Goal: Task Accomplishment & Management: Complete application form

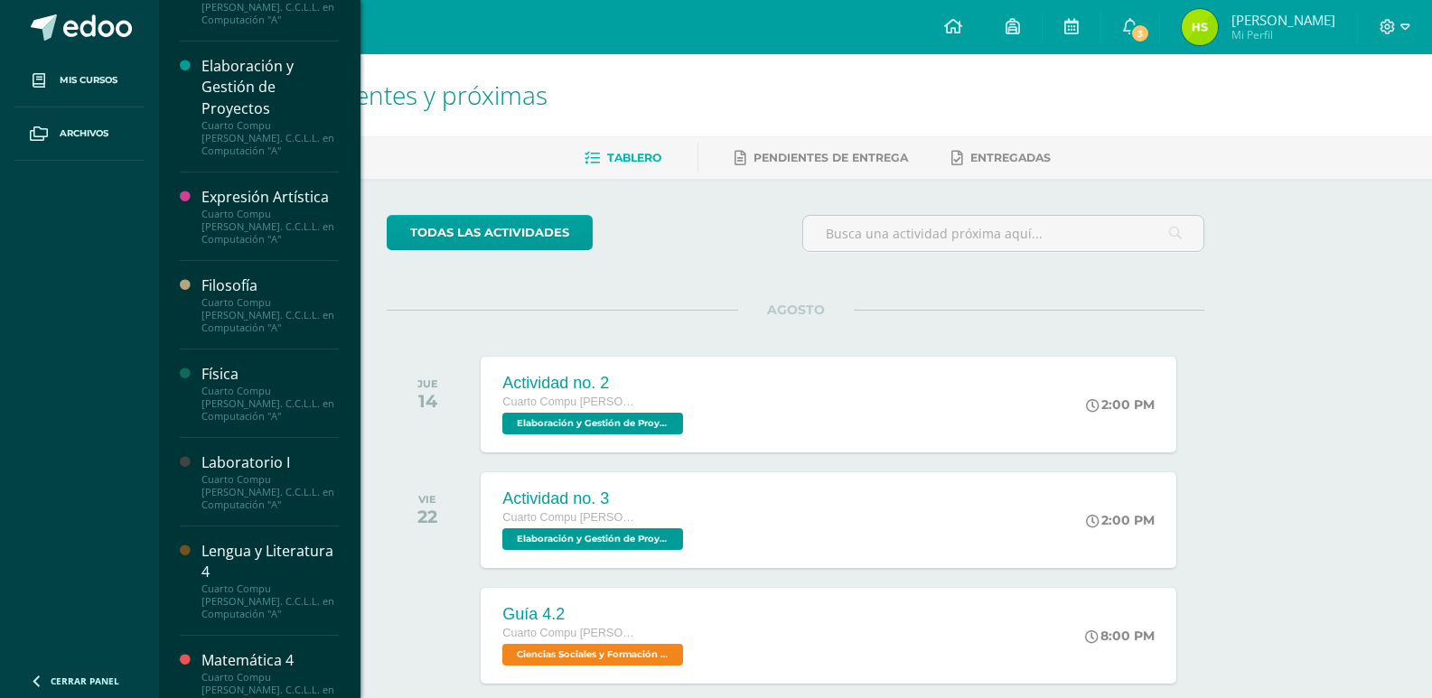
scroll to position [632, 0]
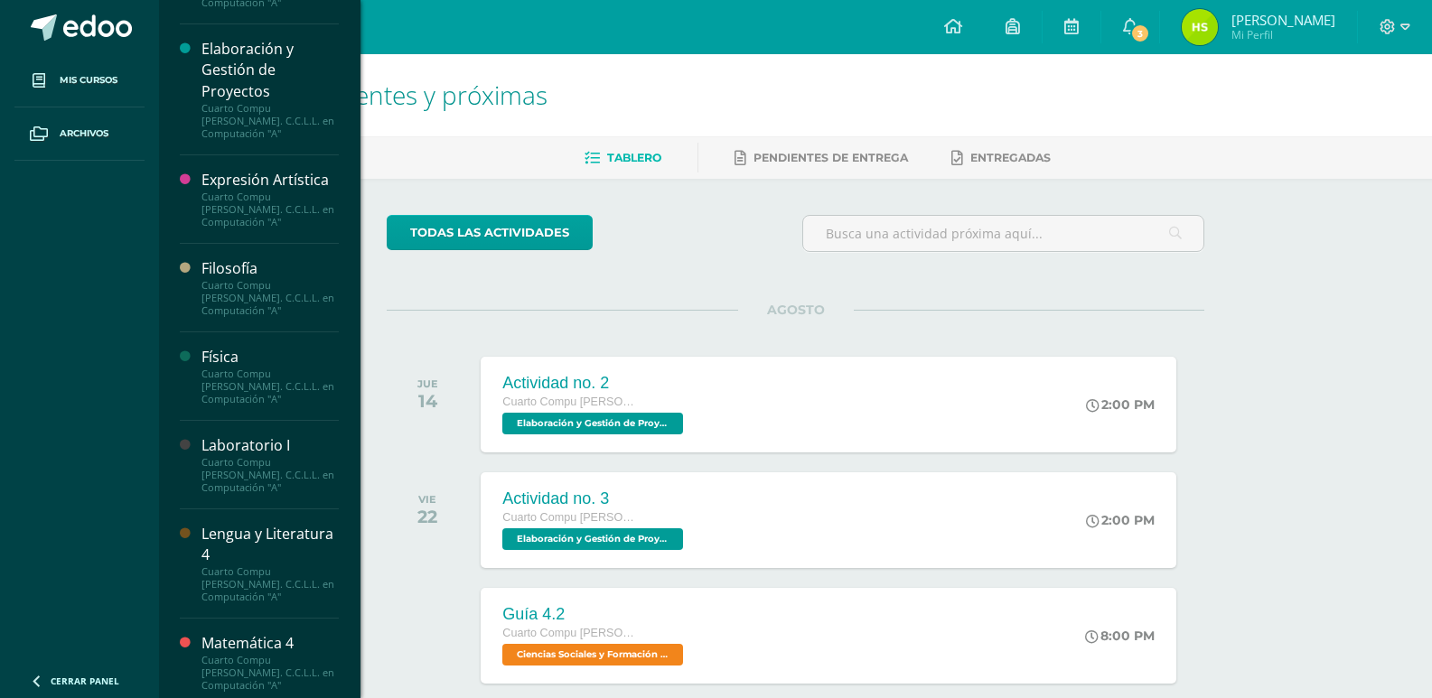
click at [239, 435] on div "Laboratorio I" at bounding box center [269, 445] width 137 height 21
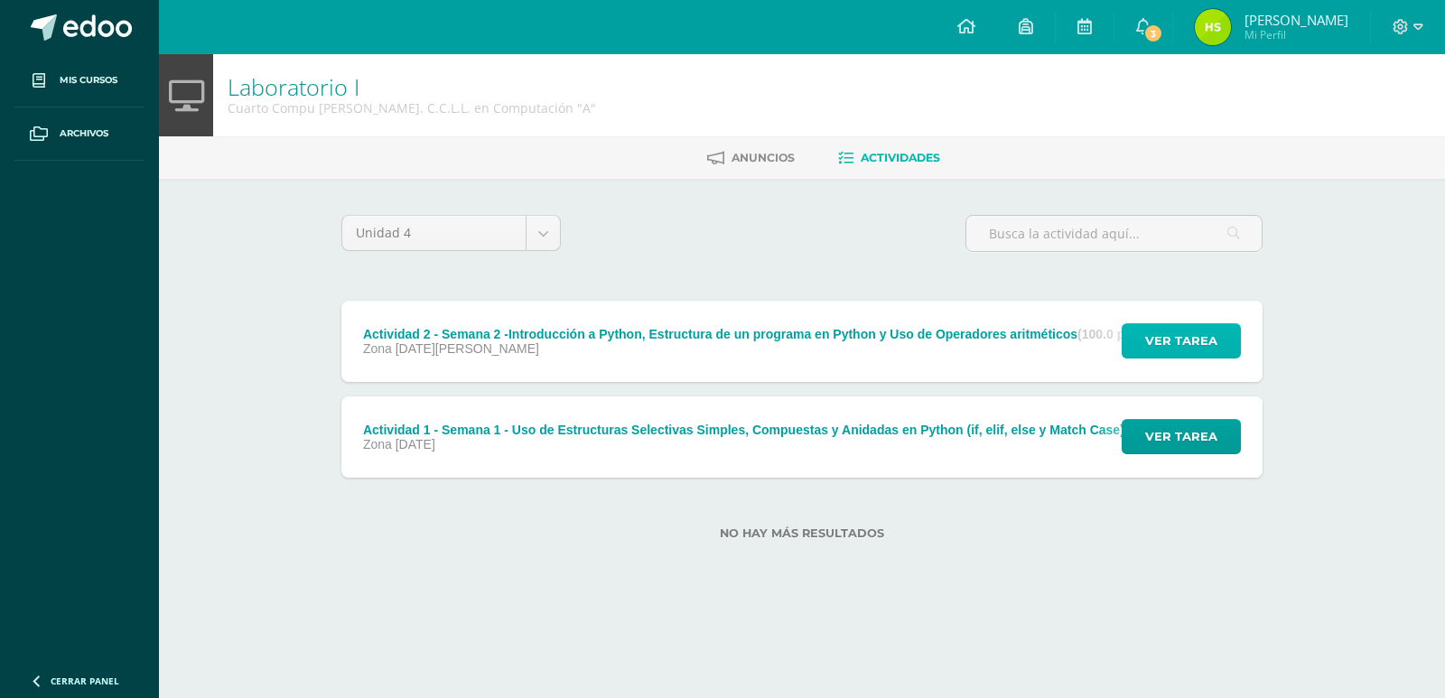
click at [1182, 343] on span "Ver tarea" at bounding box center [1181, 340] width 72 height 33
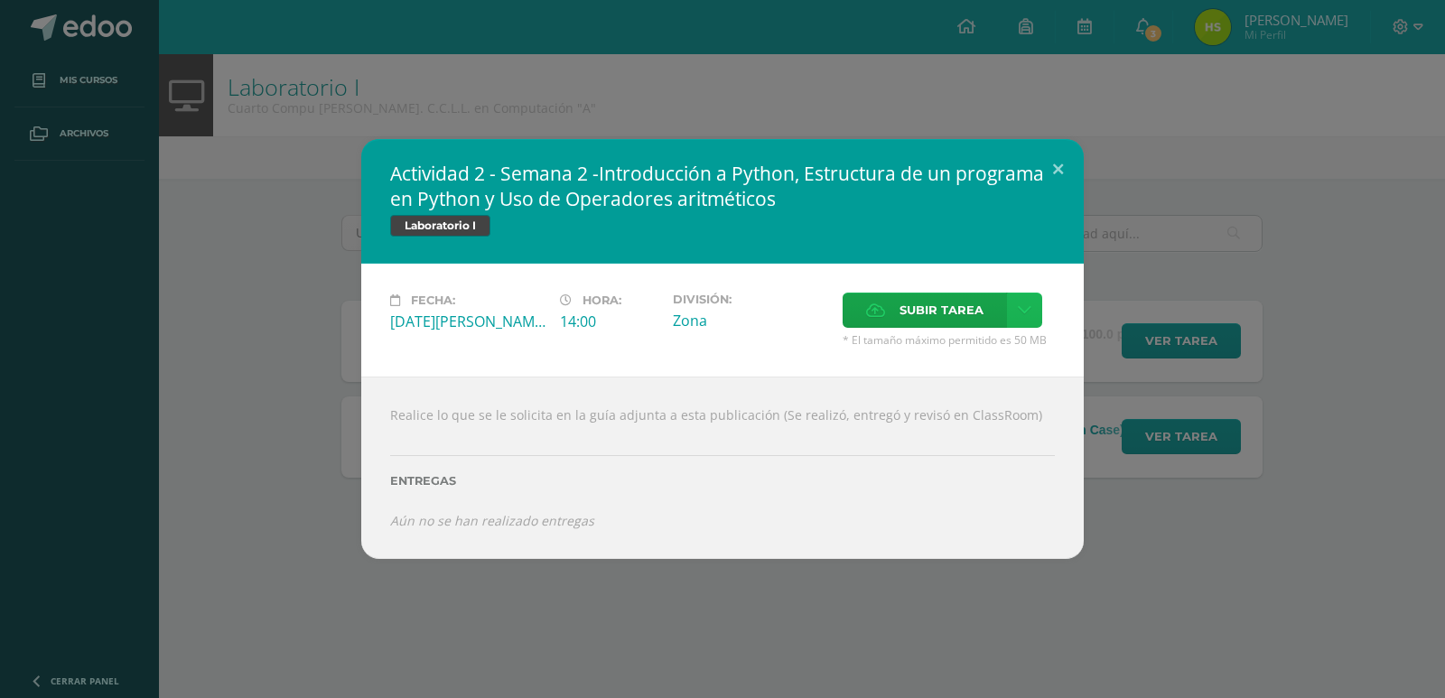
click at [1010, 304] on link at bounding box center [1024, 310] width 35 height 35
click at [927, 307] on span "Subir tarea" at bounding box center [942, 310] width 84 height 33
click at [0, 0] on input "Subir tarea" at bounding box center [0, 0] width 0 height 0
